Goal: Transaction & Acquisition: Obtain resource

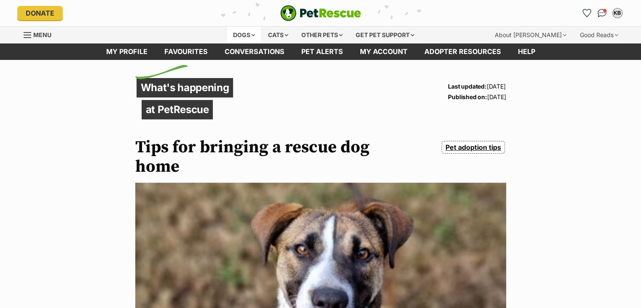
click at [239, 35] on div "Dogs" at bounding box center [244, 35] width 34 height 17
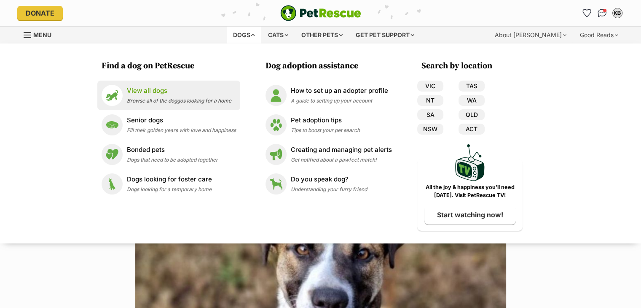
click at [151, 94] on p "View all dogs" at bounding box center [179, 91] width 105 height 10
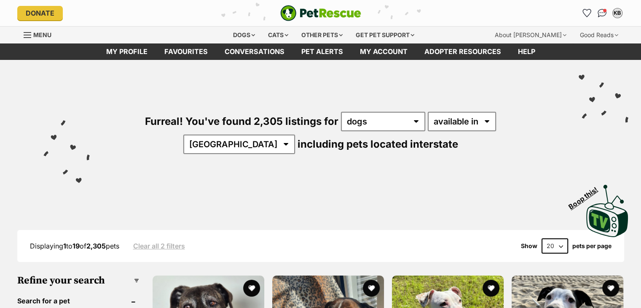
click at [428, 112] on select "available in located in" at bounding box center [462, 121] width 68 height 19
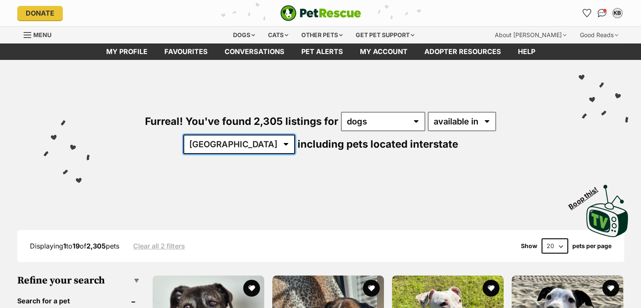
click at [295, 135] on select "Australia ACT NSW NT QLD SA TAS VIC WA" at bounding box center [239, 144] width 112 height 19
select select "QLD"
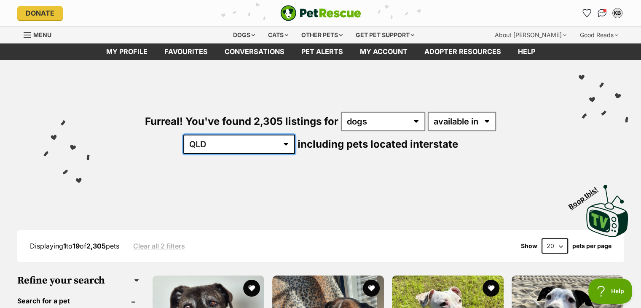
click at [295, 135] on select "Australia ACT NSW NT QLD SA TAS VIC WA" at bounding box center [239, 144] width 112 height 19
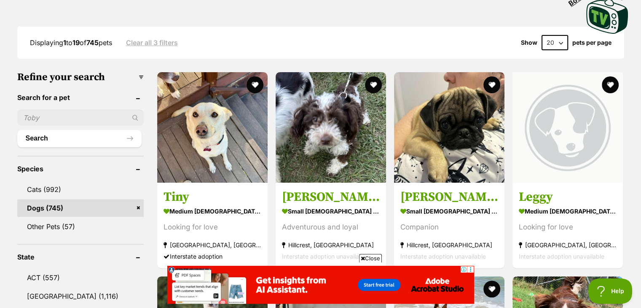
scroll to position [263, 0]
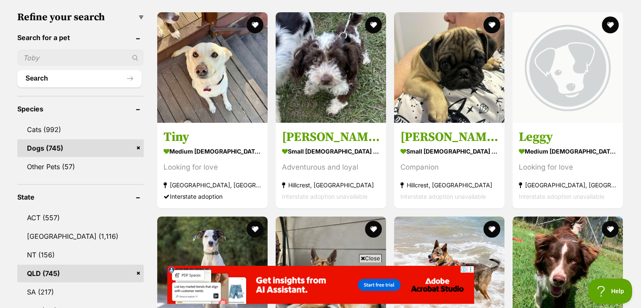
drag, startPoint x: 644, startPoint y: 30, endPoint x: 640, endPoint y: 71, distance: 40.7
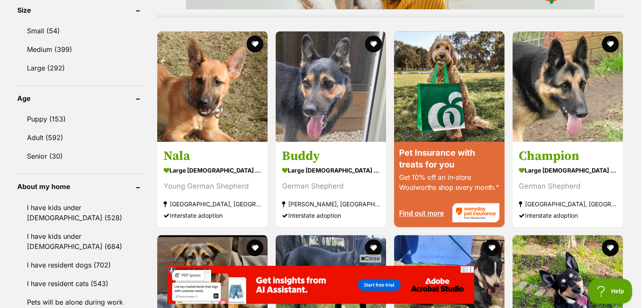
scroll to position [806, 0]
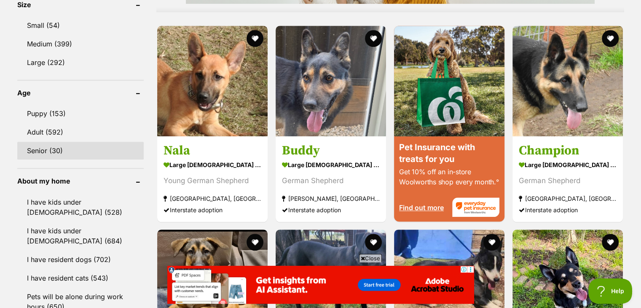
click at [45, 147] on link "Senior (30)" at bounding box center [80, 151] width 126 height 18
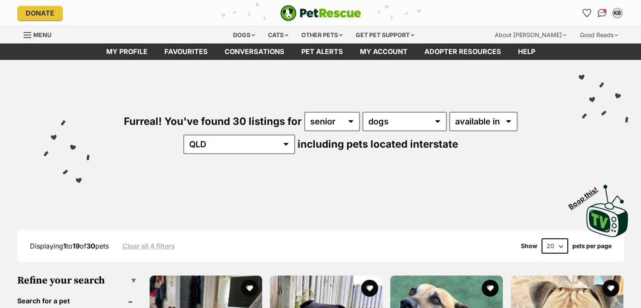
scroll to position [40, 0]
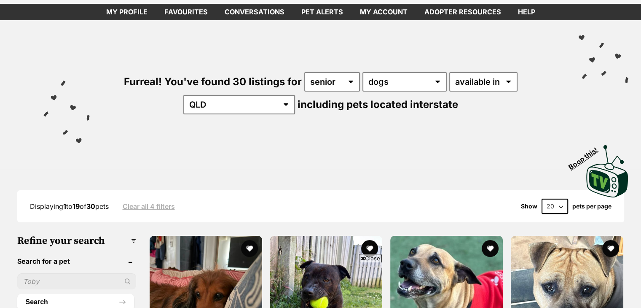
drag, startPoint x: 646, startPoint y: 15, endPoint x: 640, endPoint y: 55, distance: 40.1
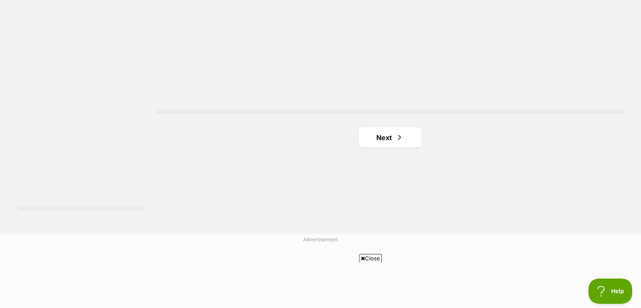
scroll to position [1580, 0]
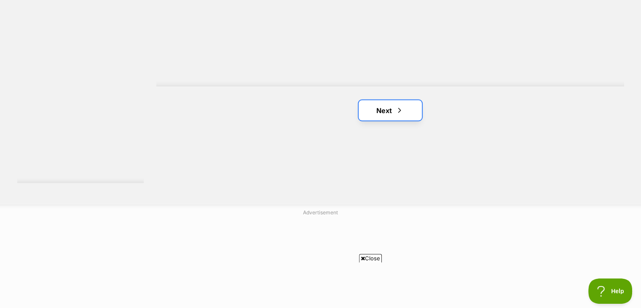
click at [374, 110] on link "Next" at bounding box center [390, 110] width 63 height 20
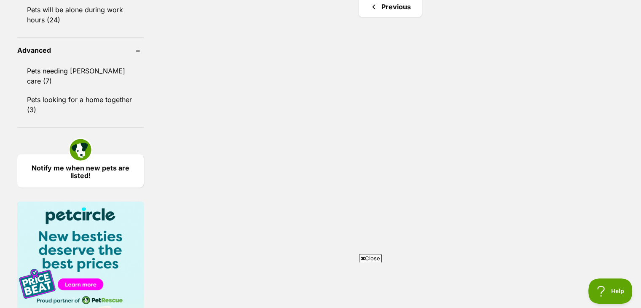
drag, startPoint x: 645, startPoint y: 24, endPoint x: 622, endPoint y: 165, distance: 143.2
click at [622, 165] on html "Skip to main content Log in to favourite this pet Log in Or sign up Search PetR…" at bounding box center [320, 79] width 641 height 2345
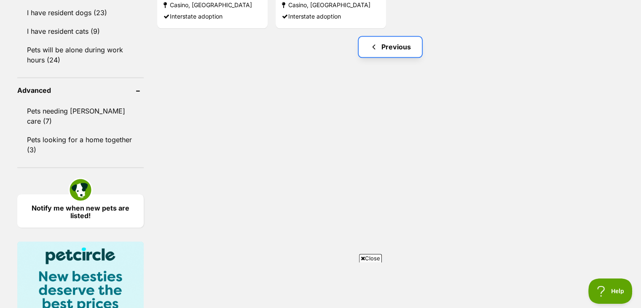
click at [395, 48] on link "Previous" at bounding box center [390, 47] width 63 height 20
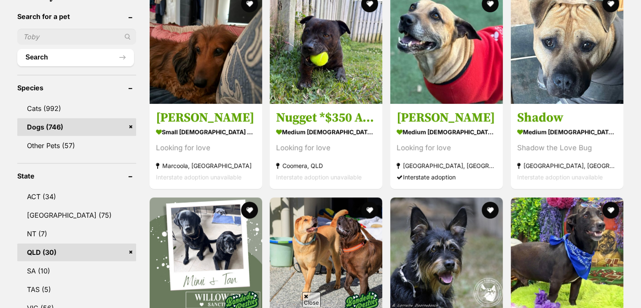
drag, startPoint x: 644, startPoint y: 32, endPoint x: 647, endPoint y: 73, distance: 41.0
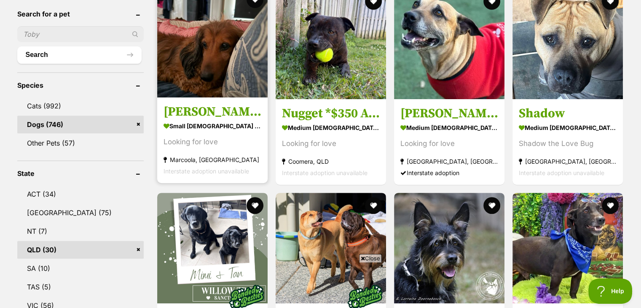
click at [186, 55] on img at bounding box center [212, 42] width 110 height 110
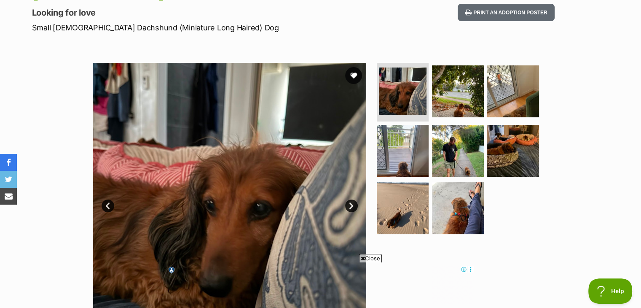
click at [350, 204] on link "Next" at bounding box center [351, 205] width 13 height 13
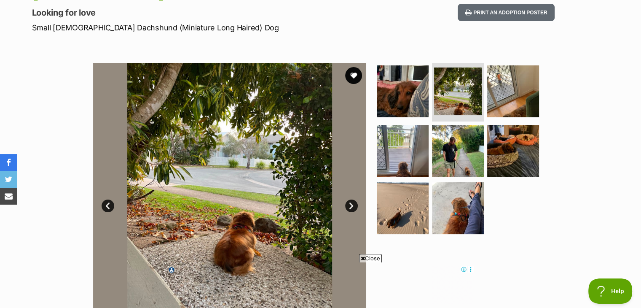
click at [350, 204] on link "Next" at bounding box center [351, 205] width 13 height 13
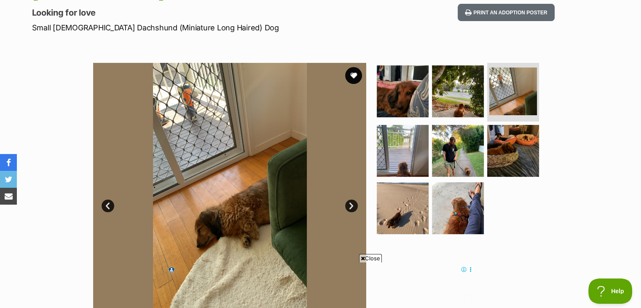
click at [350, 204] on link "Next" at bounding box center [351, 205] width 13 height 13
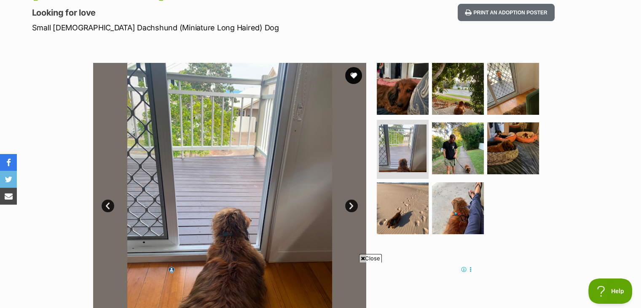
click at [350, 204] on link "Next" at bounding box center [351, 205] width 13 height 13
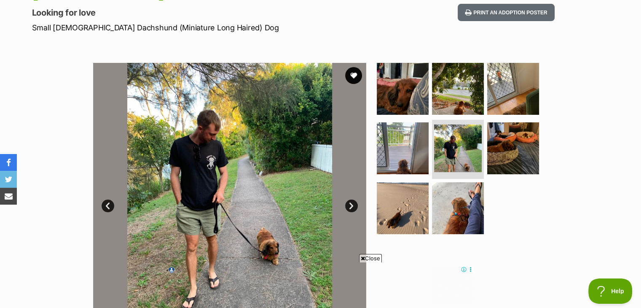
click at [350, 204] on link "Next" at bounding box center [351, 205] width 13 height 13
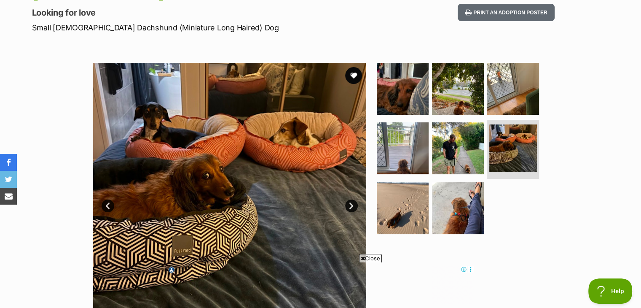
click at [350, 204] on link "Next" at bounding box center [351, 205] width 13 height 13
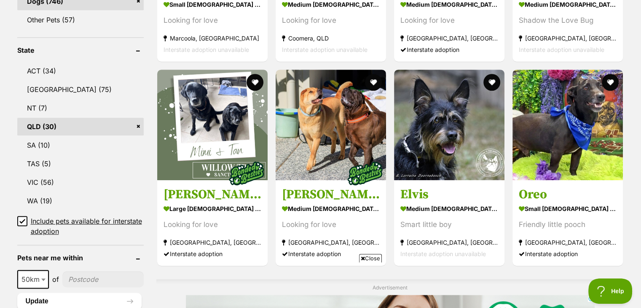
scroll to position [413, 0]
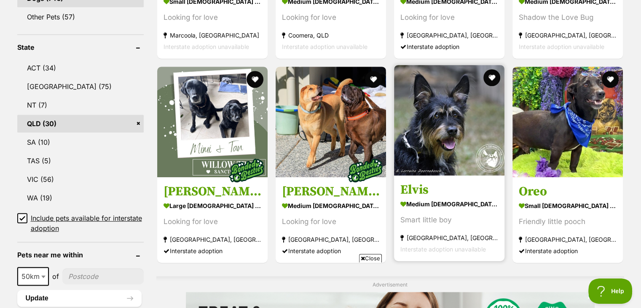
click at [452, 122] on img at bounding box center [449, 120] width 110 height 110
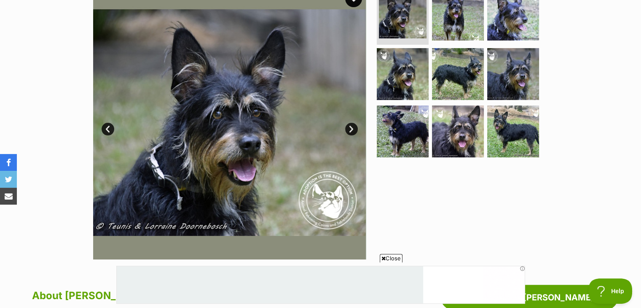
click at [350, 129] on link "Next" at bounding box center [351, 129] width 13 height 13
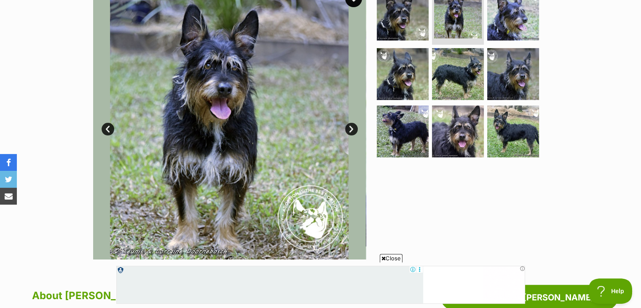
click at [350, 129] on link "Next" at bounding box center [351, 129] width 13 height 13
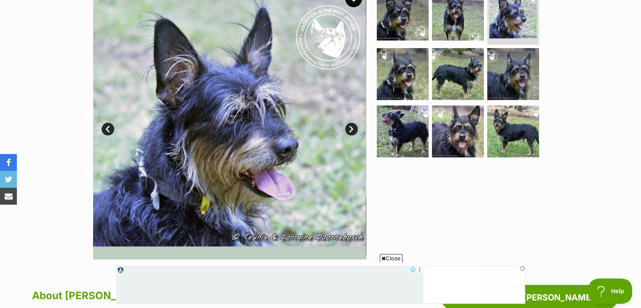
click at [350, 129] on link "Next" at bounding box center [351, 129] width 13 height 13
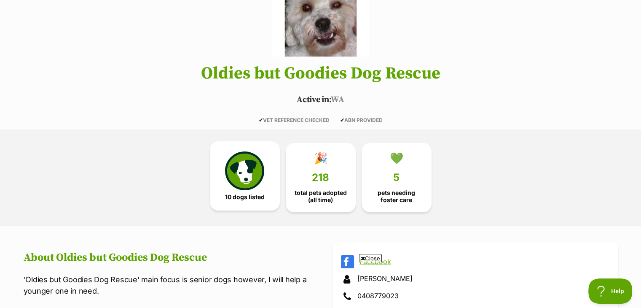
click at [247, 177] on img at bounding box center [244, 170] width 39 height 39
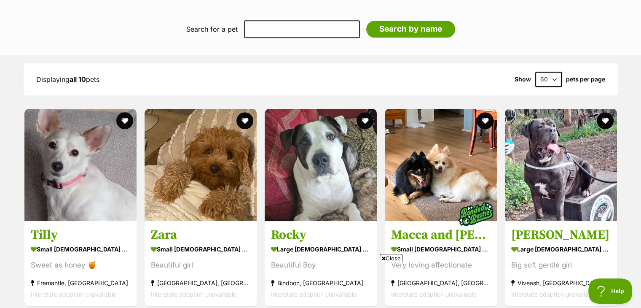
scroll to position [748, 0]
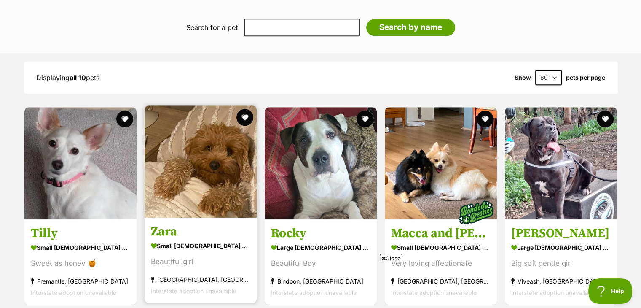
click at [188, 143] on img at bounding box center [201, 161] width 112 height 112
